Goal: Navigation & Orientation: Find specific page/section

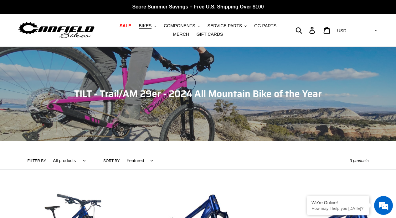
click at [64, 27] on img at bounding box center [56, 30] width 78 height 20
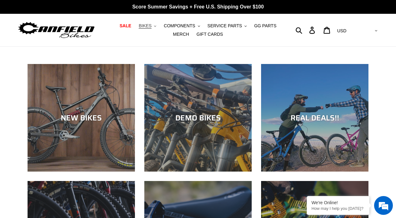
click at [144, 27] on span "BIKES" at bounding box center [145, 25] width 13 height 5
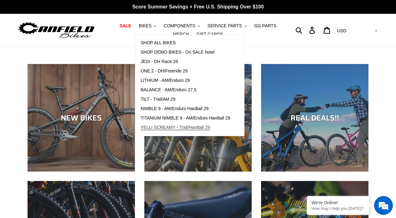
click at [170, 125] on span "YELLI SCREAMY - Trail/Hardtail 29" at bounding box center [176, 127] width 70 height 5
